Goal: Transaction & Acquisition: Purchase product/service

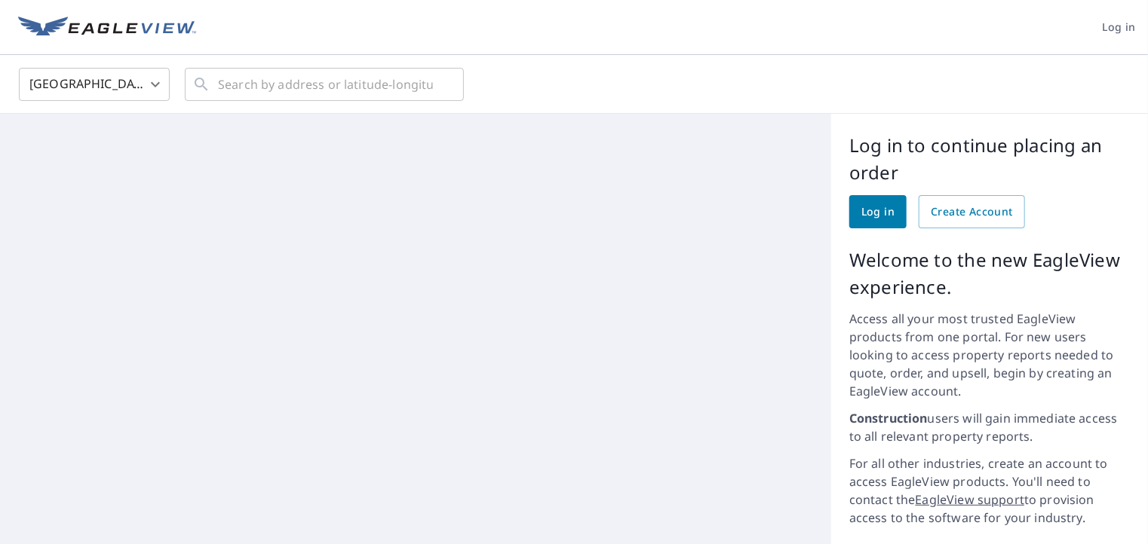
click at [861, 212] on span "Log in" at bounding box center [877, 212] width 33 height 19
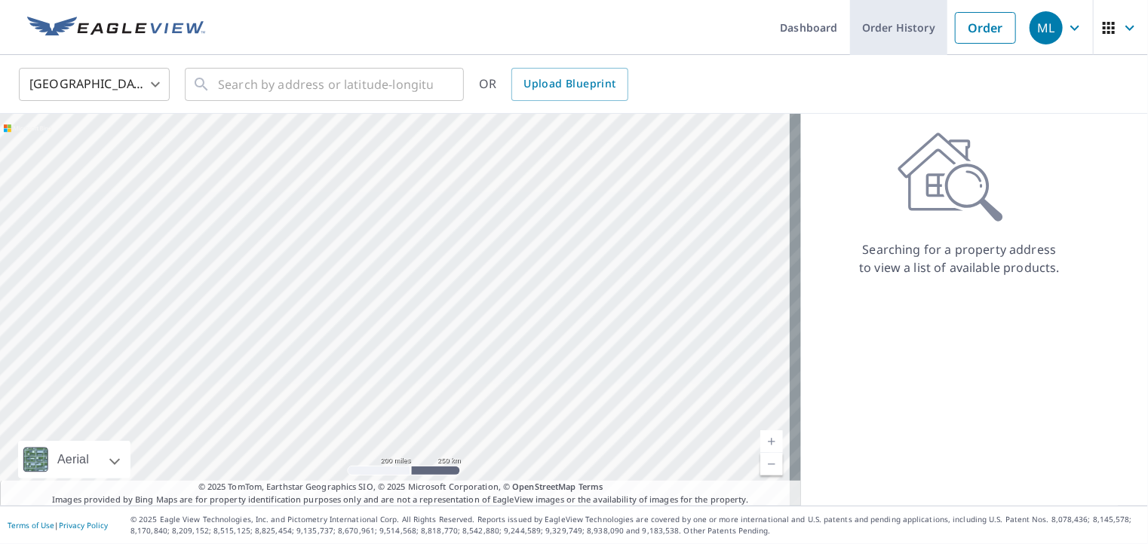
click at [896, 25] on link "Order History" at bounding box center [898, 27] width 97 height 55
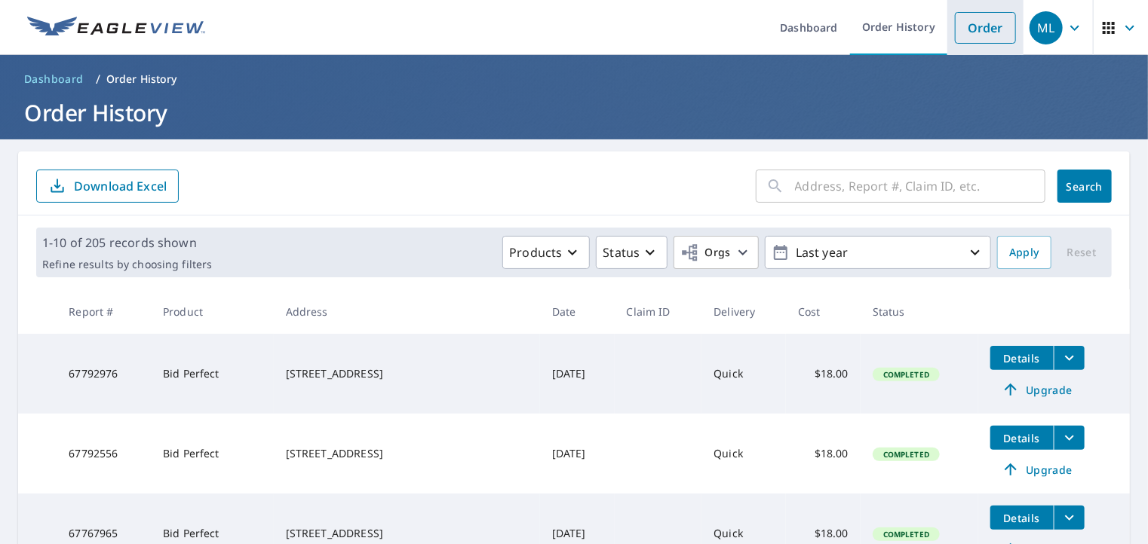
click at [961, 23] on link "Order" at bounding box center [985, 28] width 61 height 32
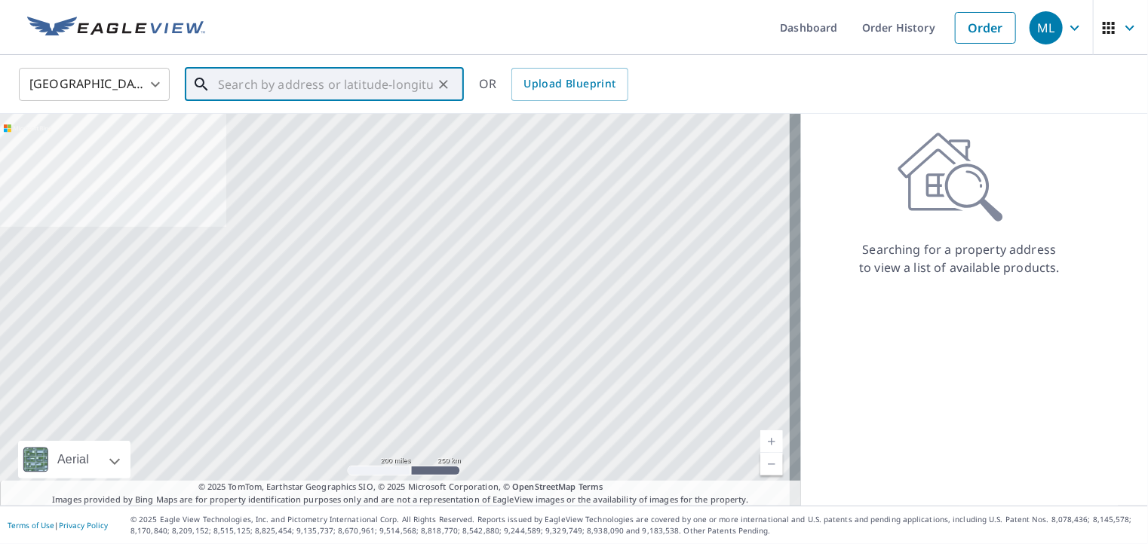
click at [280, 86] on input "text" at bounding box center [325, 84] width 215 height 42
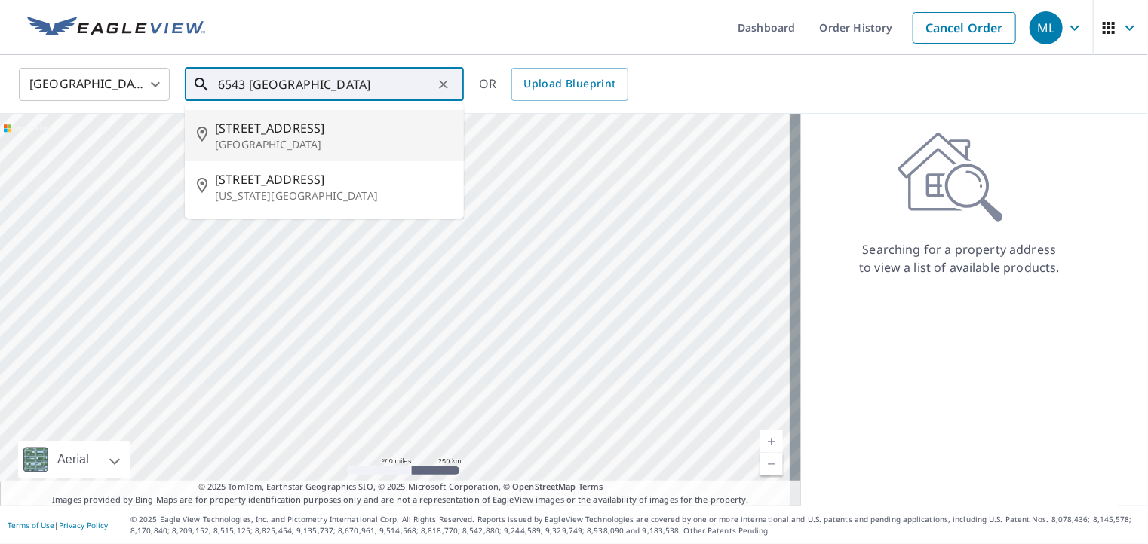
click at [271, 130] on span "6543 Trenton Lake Ln" at bounding box center [333, 128] width 237 height 18
type input "6543 Trenton Lake Ln Houston, TX 77041"
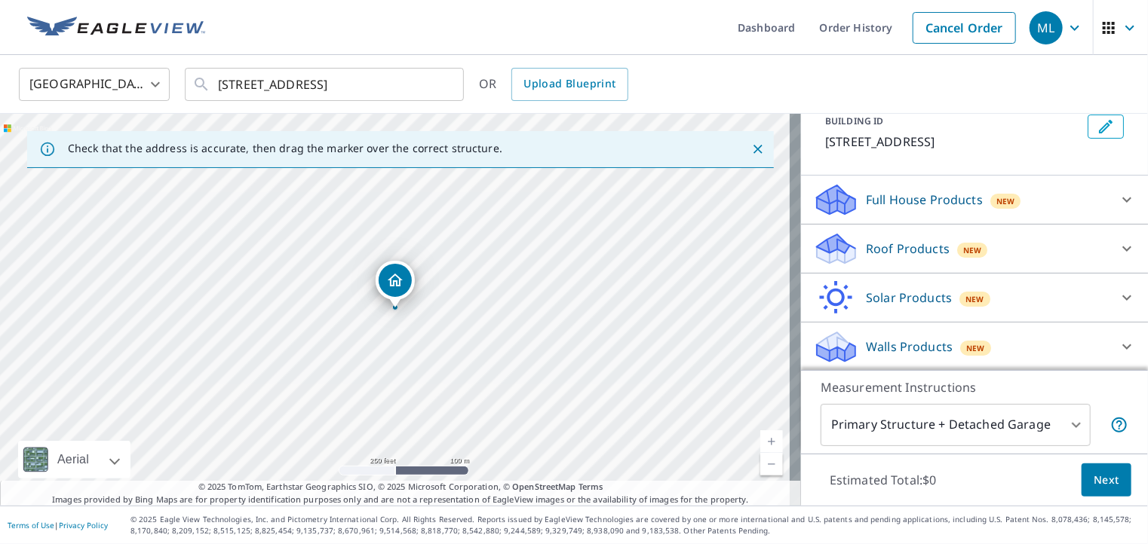
click at [881, 247] on p "Roof Products" at bounding box center [908, 249] width 84 height 18
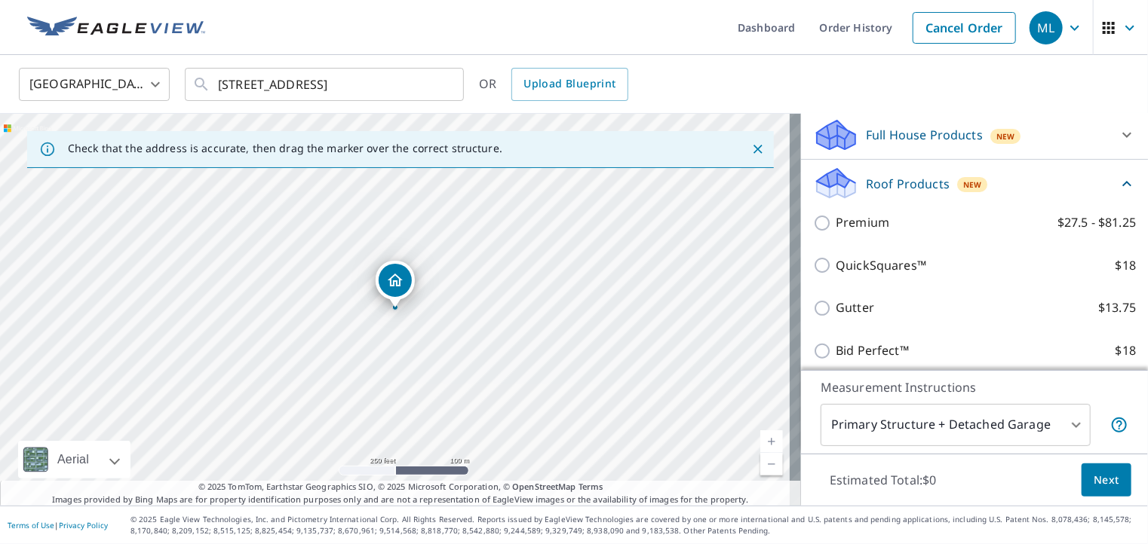
scroll to position [245, 0]
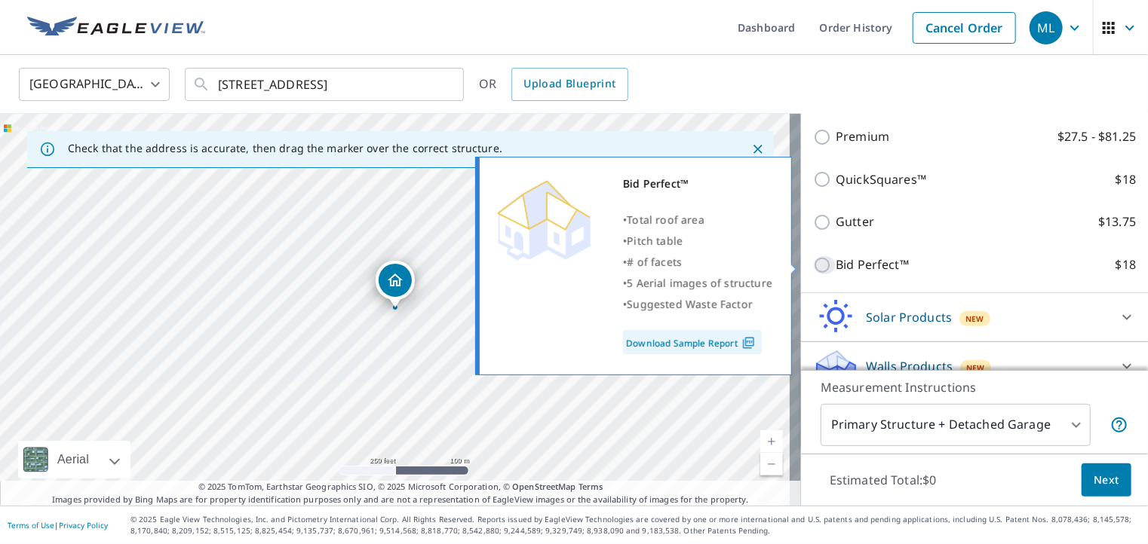
click at [813, 265] on input "Bid Perfect™ $18" at bounding box center [824, 265] width 23 height 18
checkbox input "true"
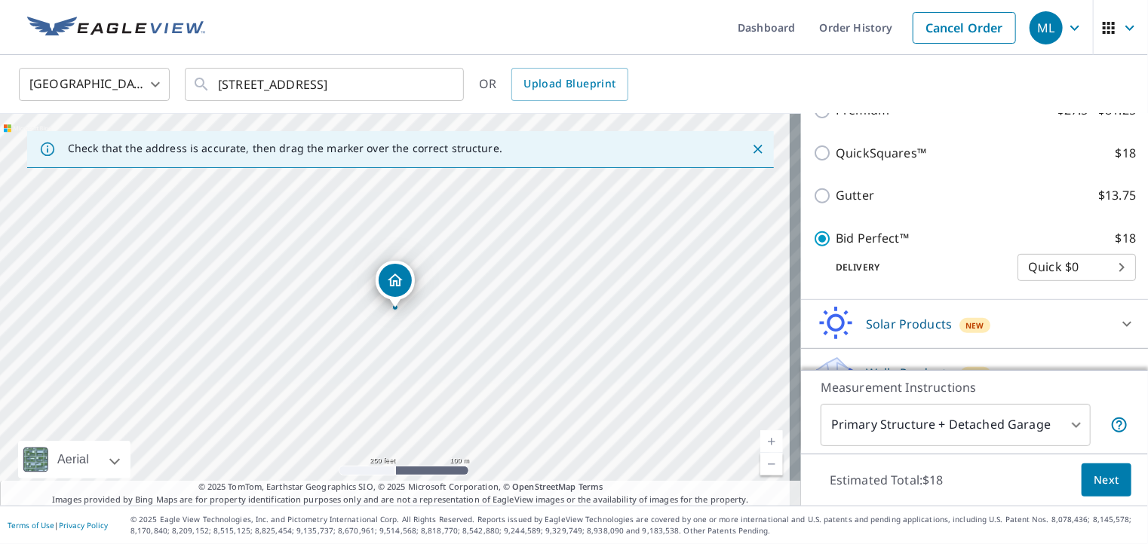
scroll to position [320, 0]
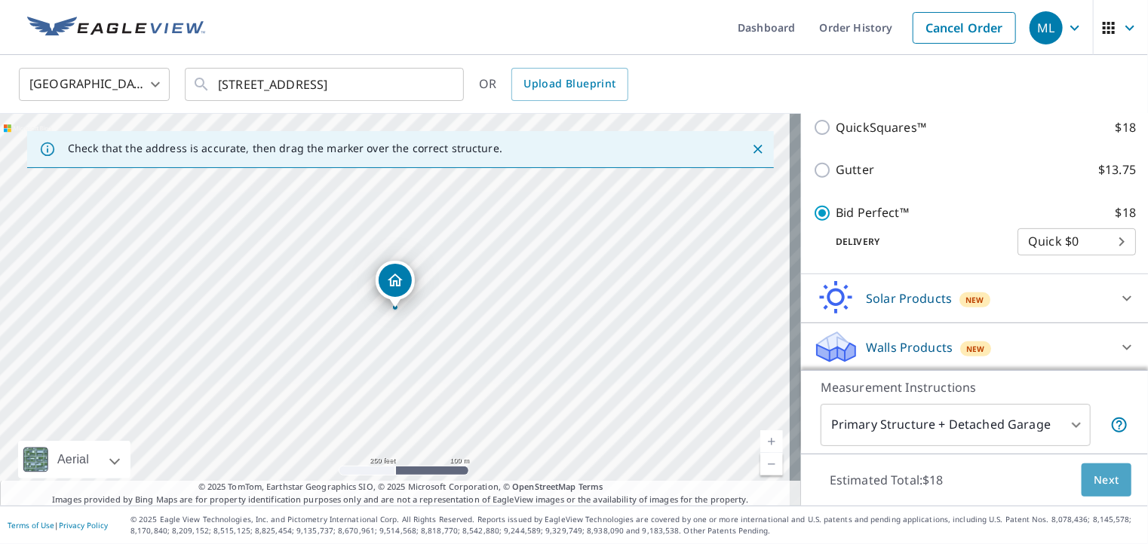
click at [1093, 480] on span "Next" at bounding box center [1106, 480] width 26 height 19
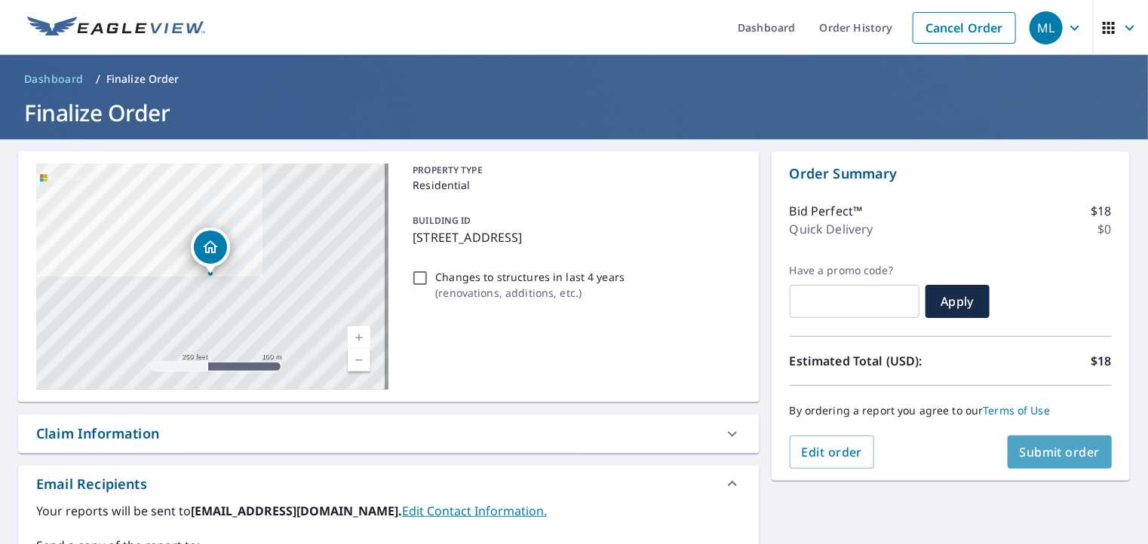
click at [1031, 448] on span "Submit order" at bounding box center [1059, 452] width 81 height 17
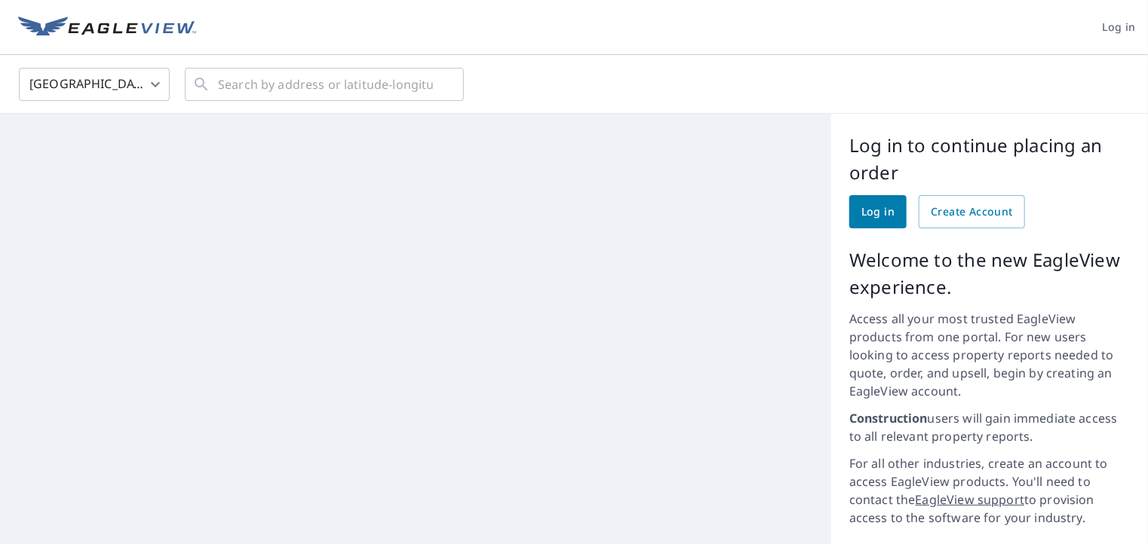
click at [877, 216] on span "Log in" at bounding box center [877, 212] width 33 height 19
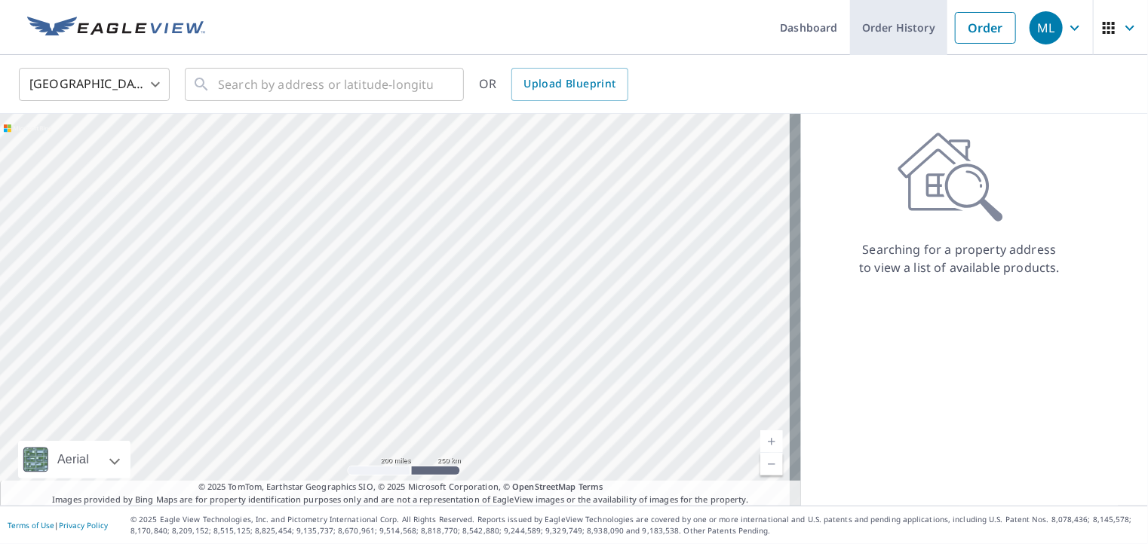
click at [893, 34] on link "Order History" at bounding box center [898, 27] width 97 height 55
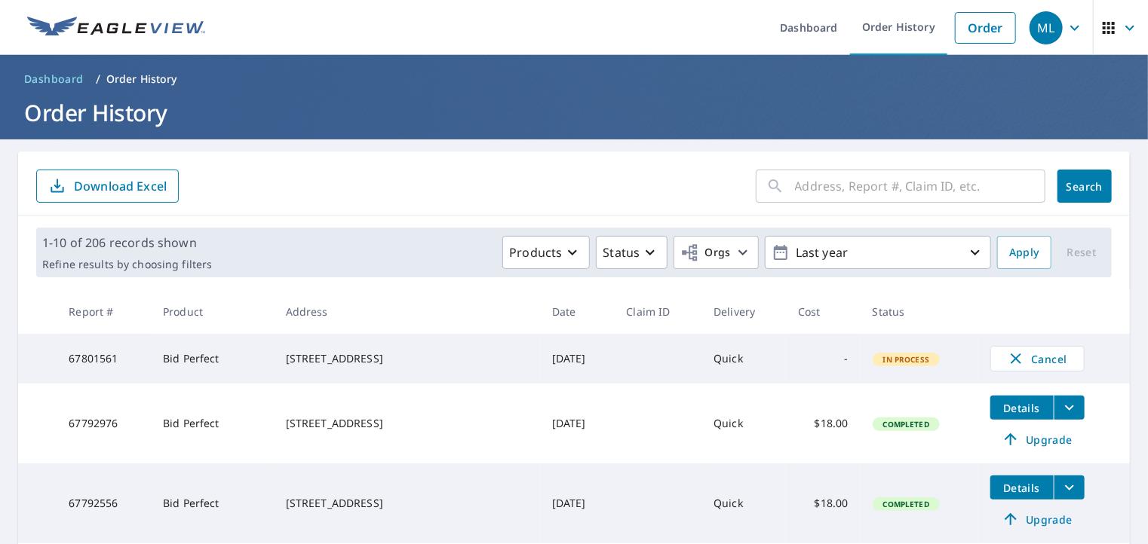
scroll to position [75, 0]
